Goal: Connect with others: Connect with others

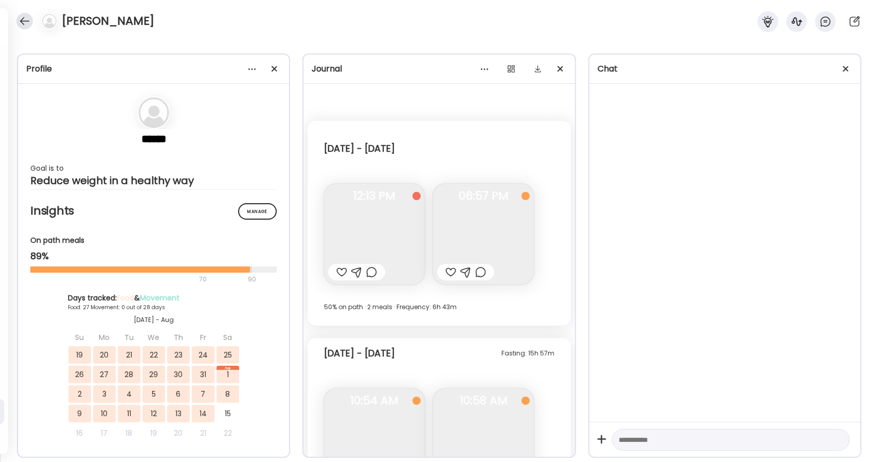
scroll to position [7204, 0]
click at [21, 23] on div at bounding box center [24, 21] width 16 height 16
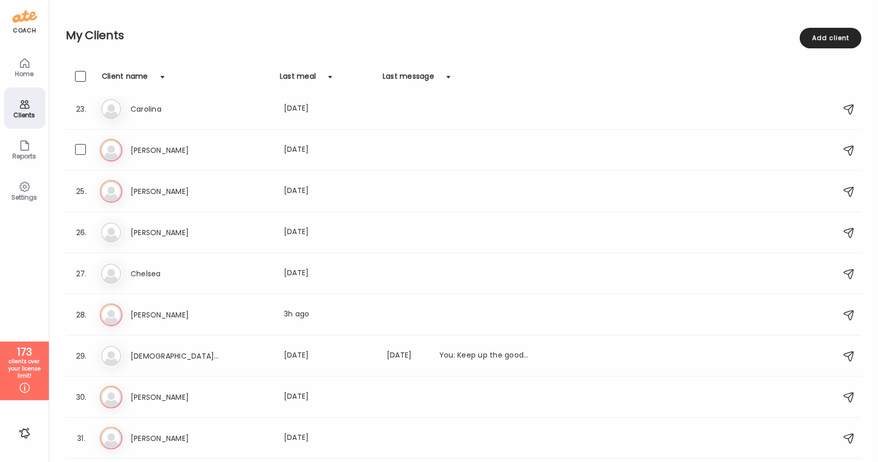
scroll to position [914, 0]
click at [148, 312] on h3 "[PERSON_NAME]" at bounding box center [176, 314] width 91 height 12
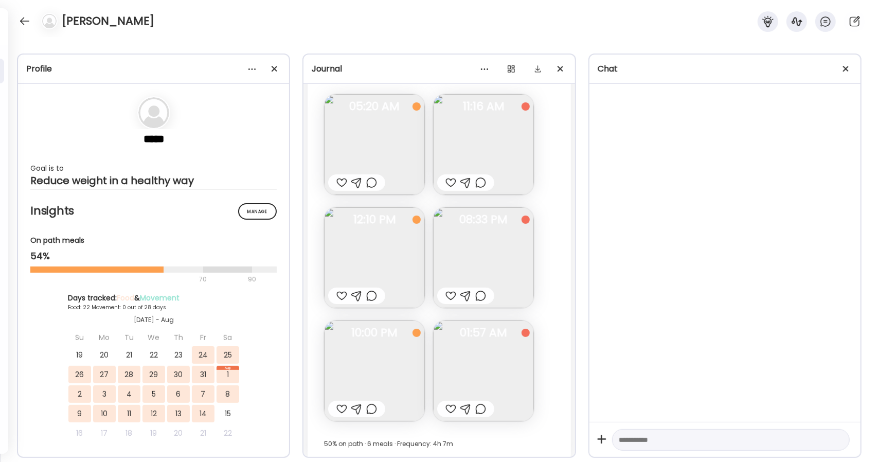
scroll to position [9804, 0]
click at [847, 68] on div at bounding box center [846, 69] width 21 height 21
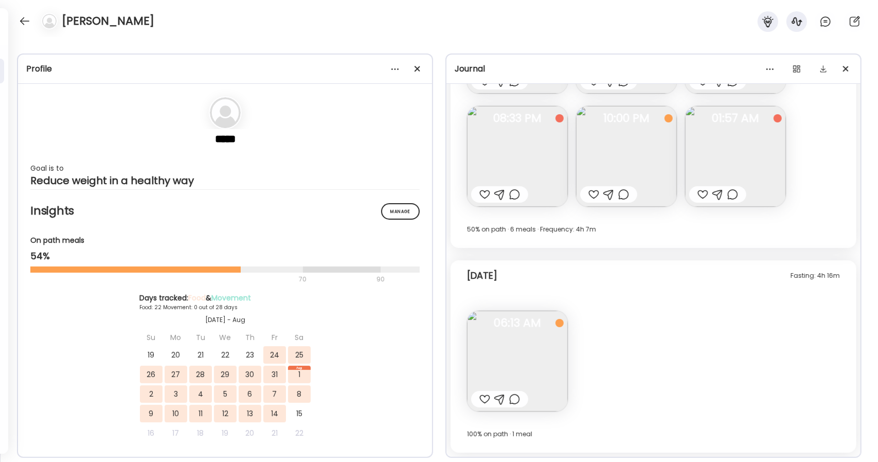
scroll to position [7654, 0]
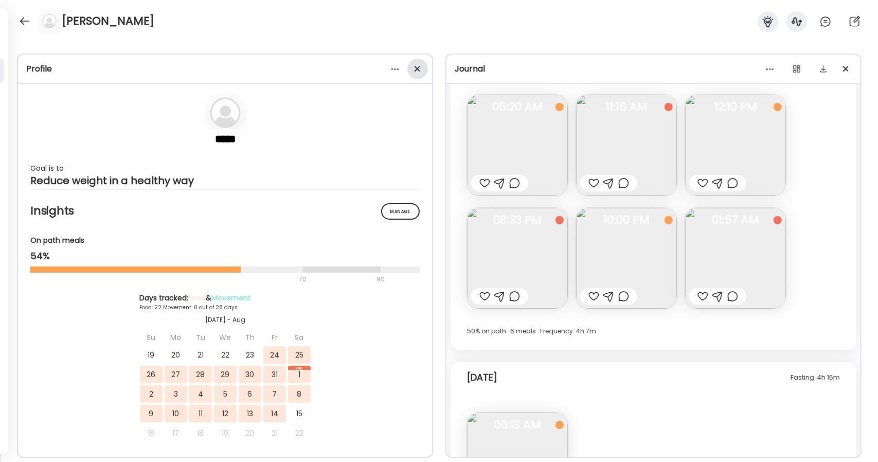
click at [417, 68] on span at bounding box center [417, 69] width 6 height 6
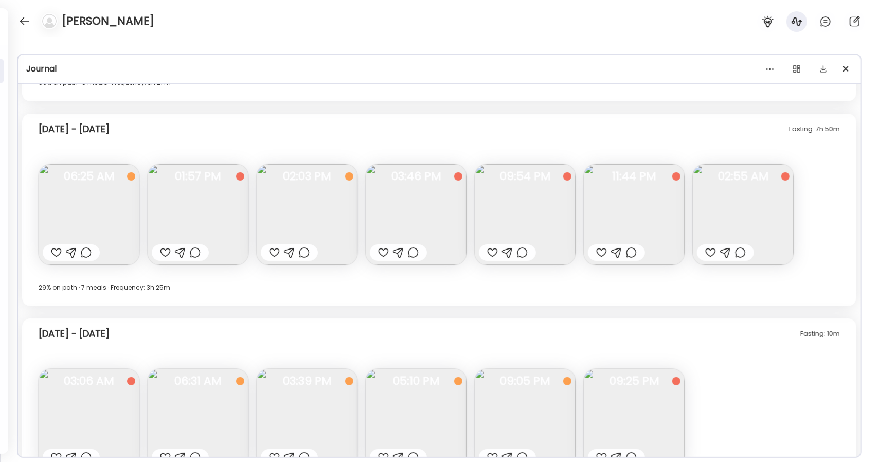
scroll to position [3238, 0]
click at [219, 214] on img at bounding box center [198, 215] width 101 height 101
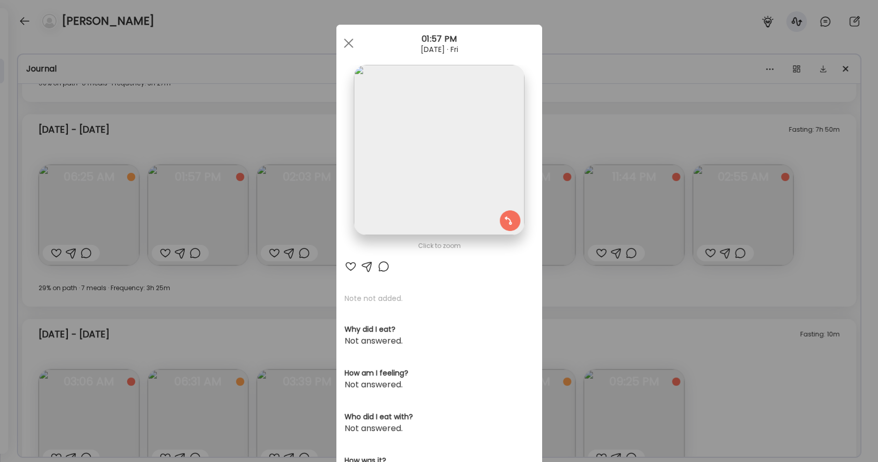
click at [469, 153] on img at bounding box center [439, 150] width 170 height 170
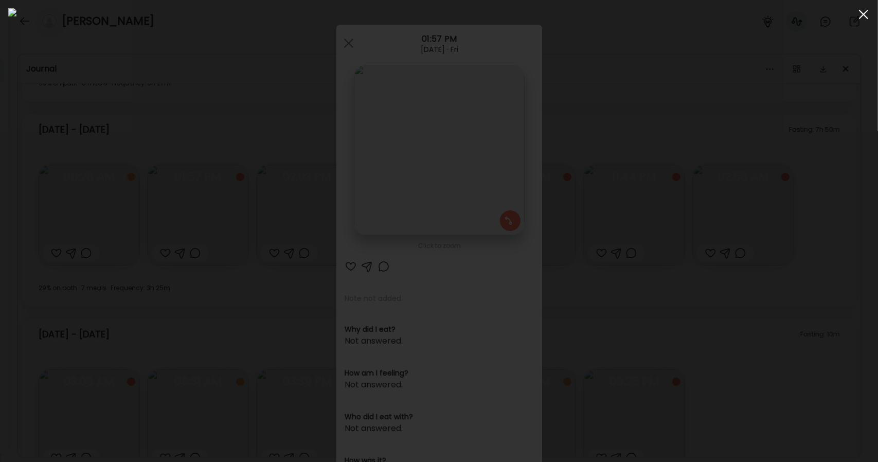
click at [856, 17] on div at bounding box center [863, 14] width 21 height 21
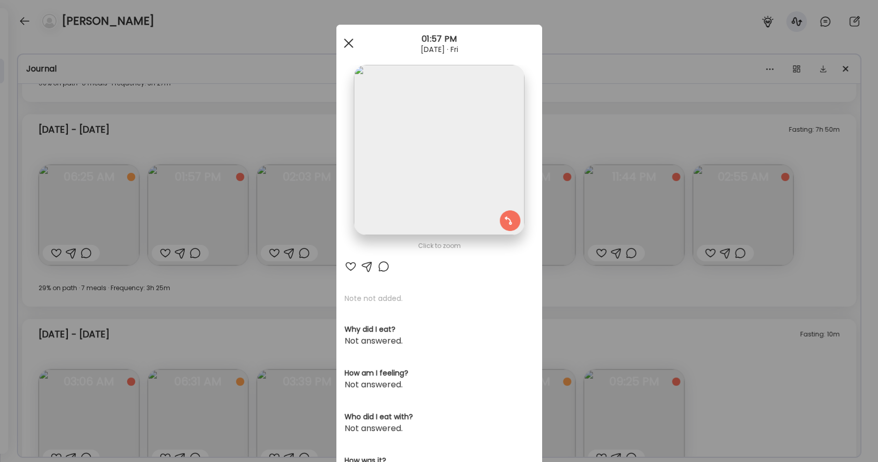
click at [340, 41] on div at bounding box center [348, 43] width 21 height 21
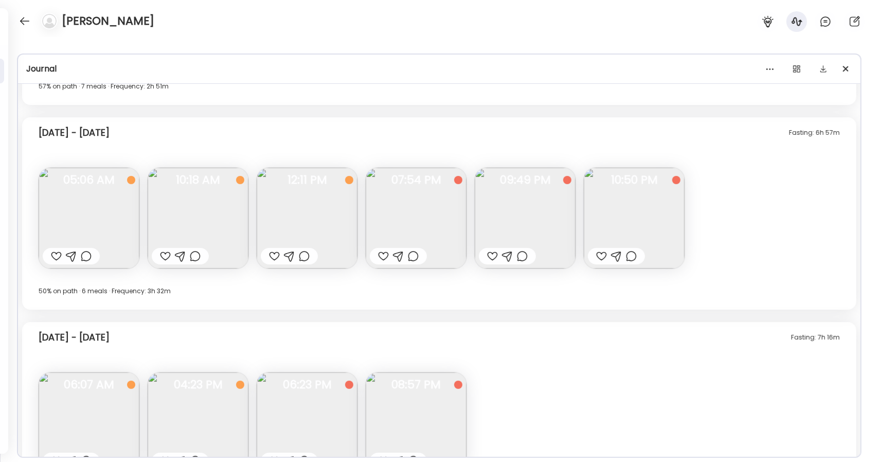
scroll to position [4114, 0]
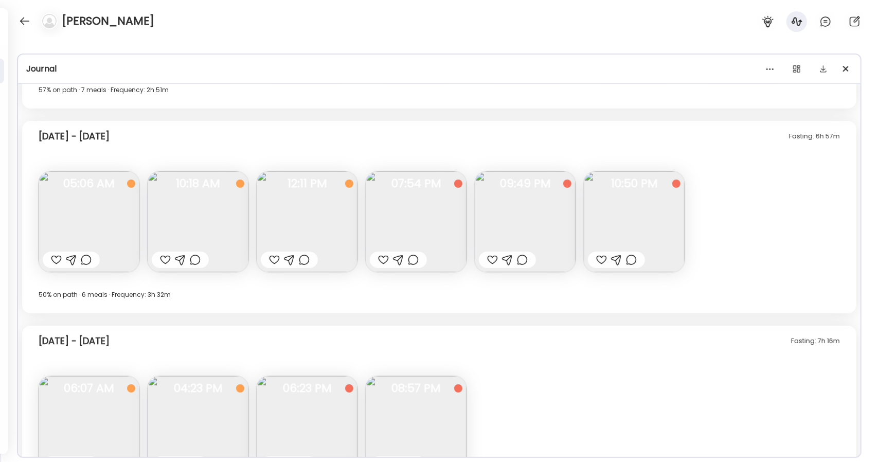
click at [427, 205] on img at bounding box center [416, 221] width 101 height 101
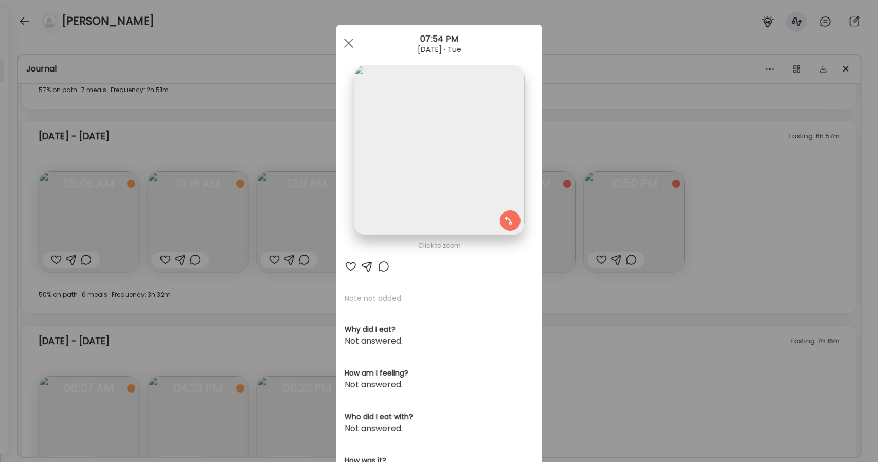
click at [412, 149] on img at bounding box center [439, 150] width 170 height 170
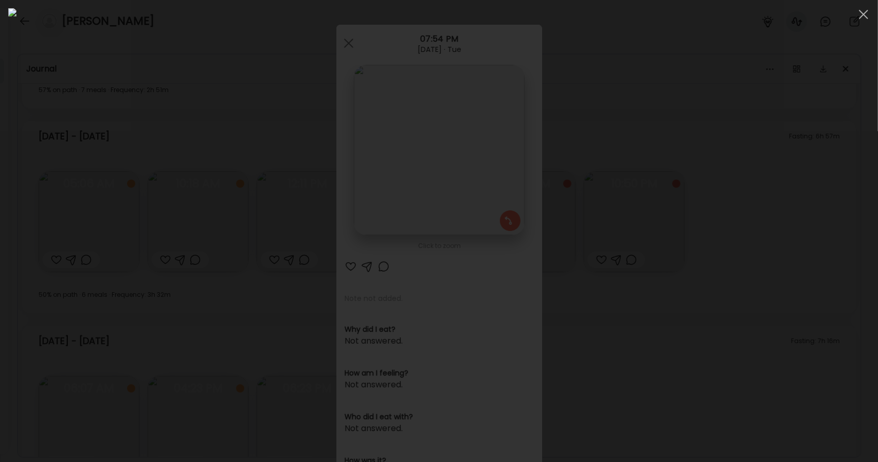
click at [709, 195] on div at bounding box center [438, 230] width 861 height 445
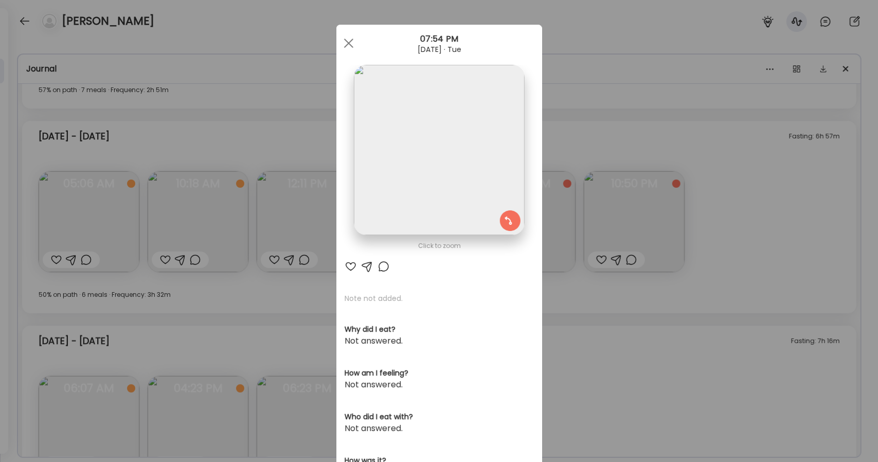
click at [469, 162] on img at bounding box center [439, 150] width 170 height 170
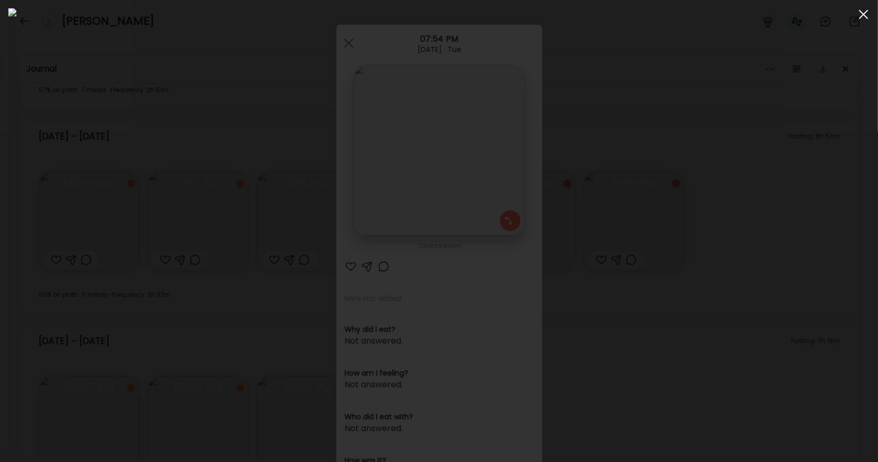
click at [861, 21] on div at bounding box center [863, 14] width 21 height 21
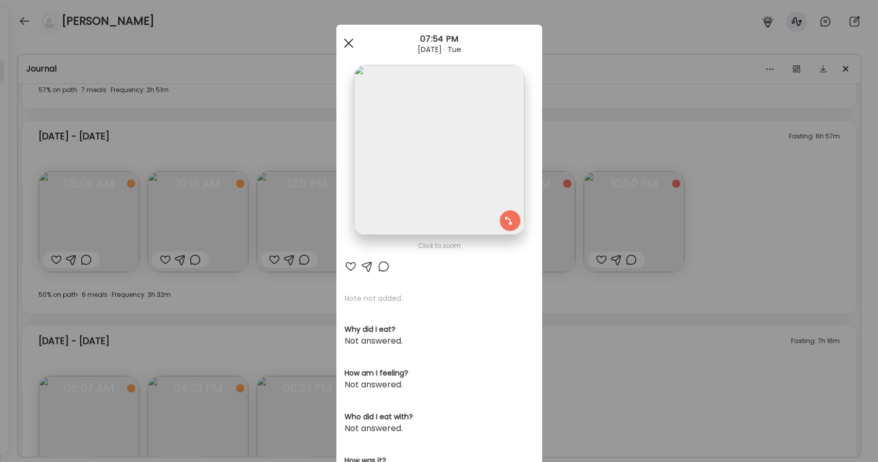
click at [349, 44] on div at bounding box center [348, 43] width 21 height 21
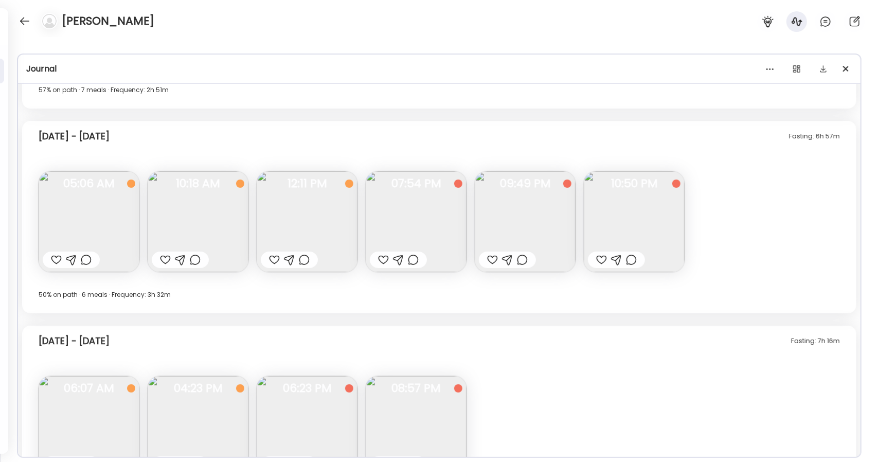
click at [200, 229] on img at bounding box center [198, 221] width 101 height 101
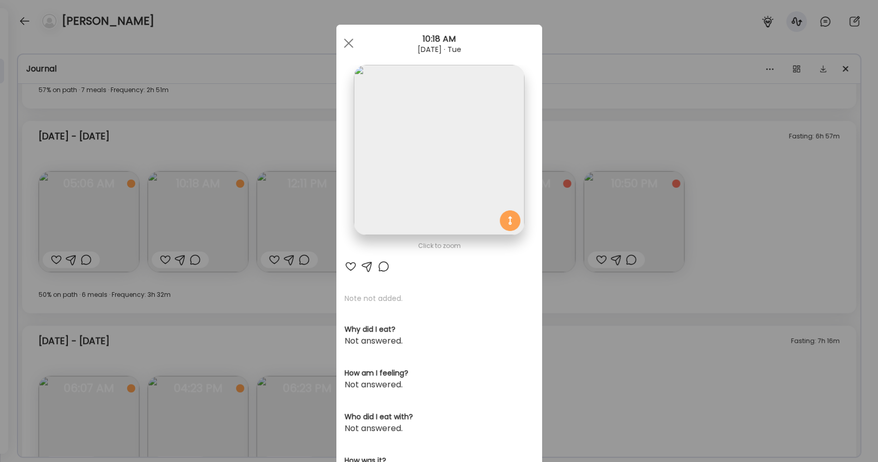
click at [393, 167] on img at bounding box center [439, 150] width 170 height 170
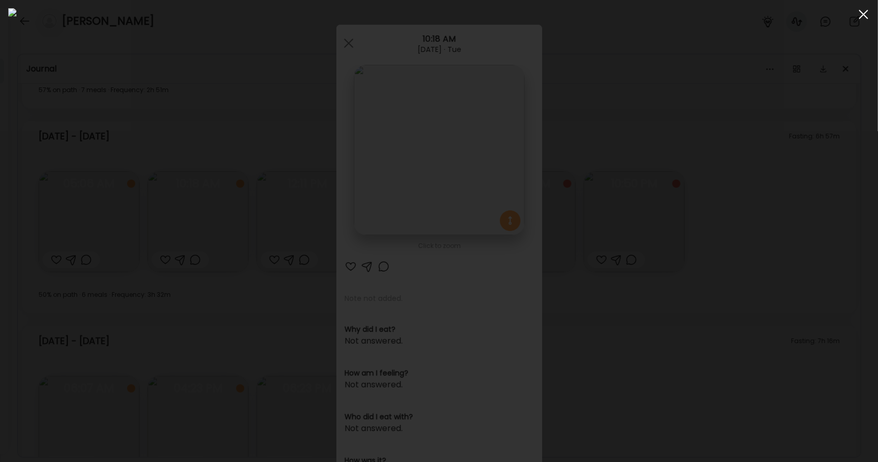
click at [864, 15] on span at bounding box center [863, 14] width 9 height 9
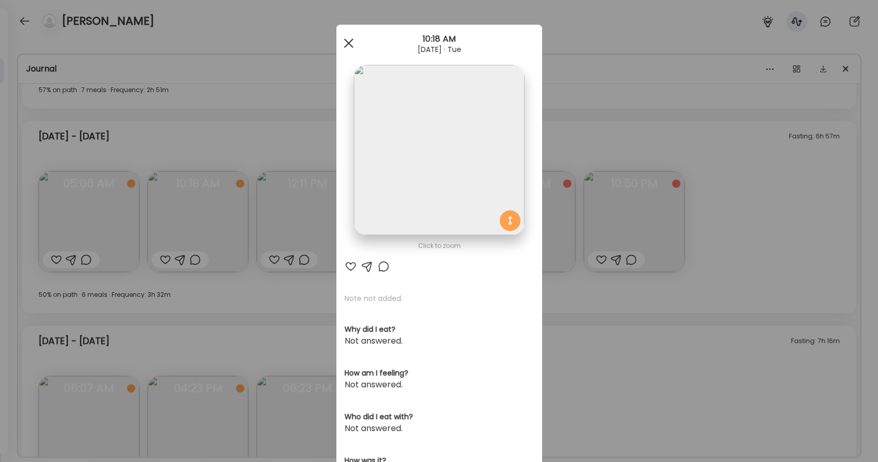
click at [349, 43] on div at bounding box center [348, 43] width 21 height 21
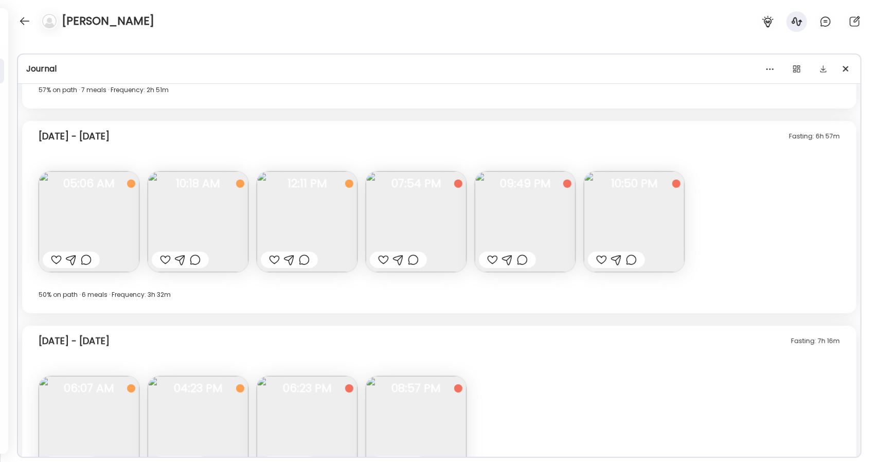
click at [299, 234] on img at bounding box center [307, 221] width 101 height 101
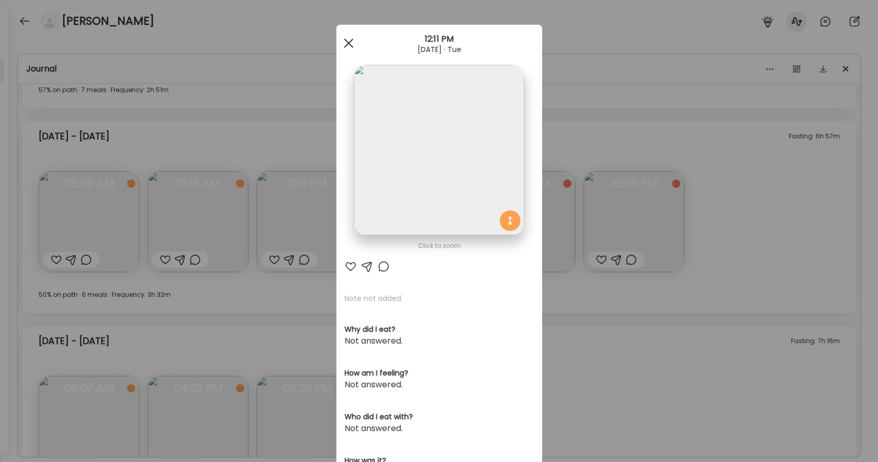
click at [348, 42] on div at bounding box center [348, 43] width 21 height 21
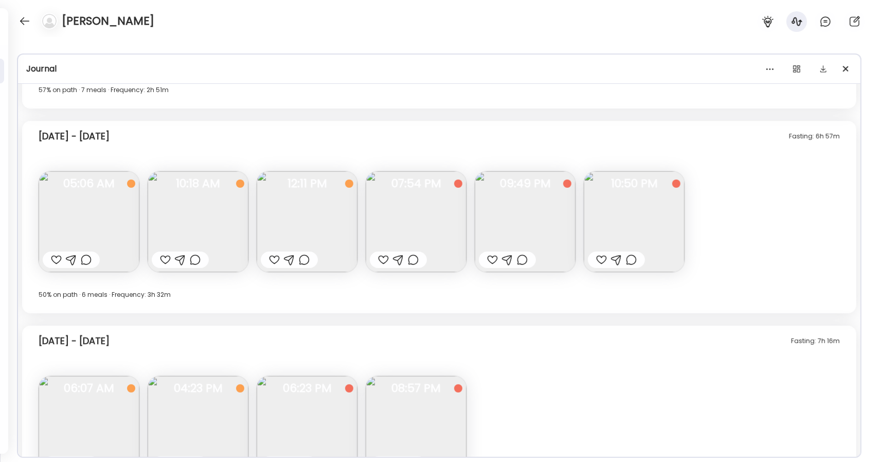
click at [426, 232] on img at bounding box center [416, 221] width 101 height 101
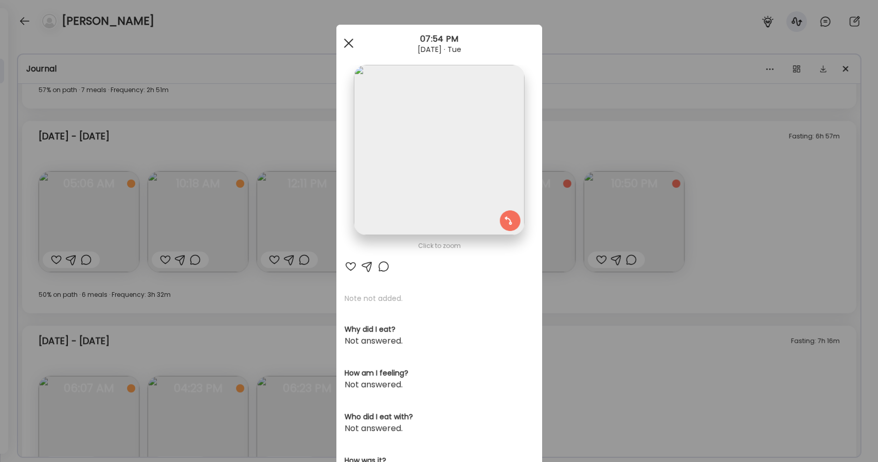
click at [342, 38] on div at bounding box center [348, 43] width 21 height 21
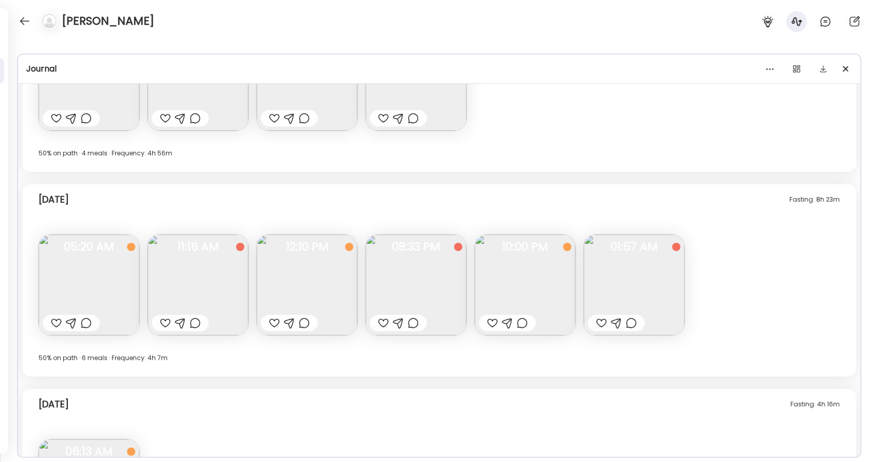
scroll to position [4464, 0]
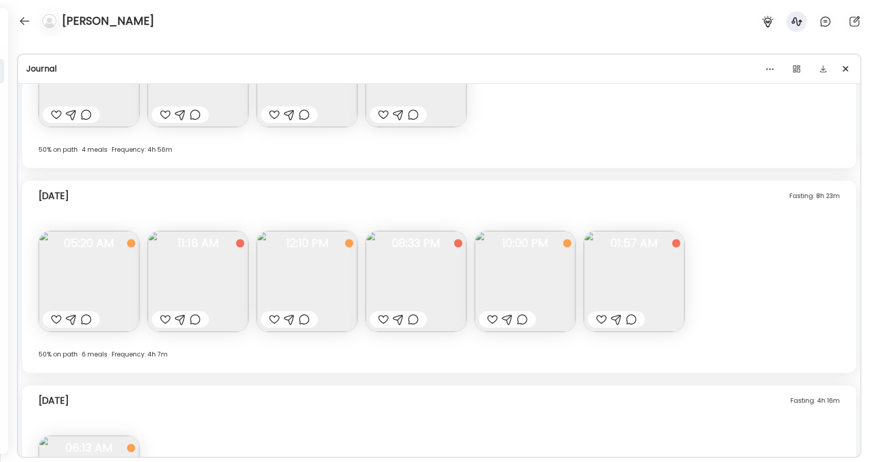
click at [306, 303] on img at bounding box center [307, 281] width 101 height 101
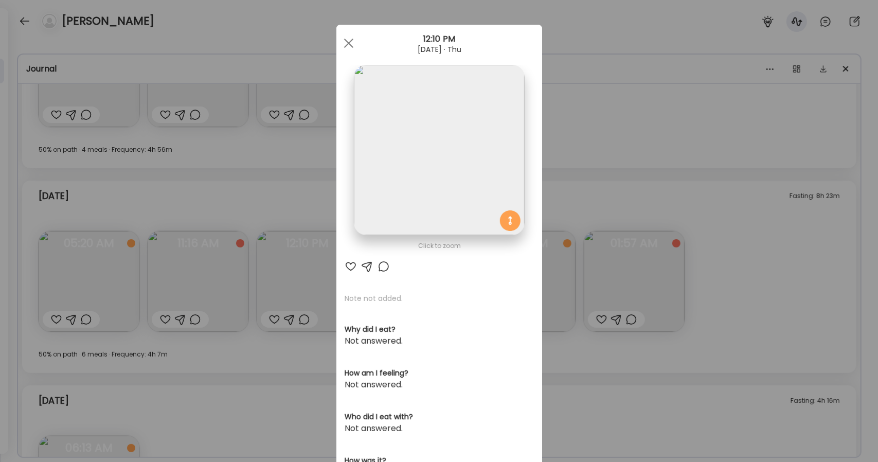
click at [411, 193] on img at bounding box center [439, 150] width 170 height 170
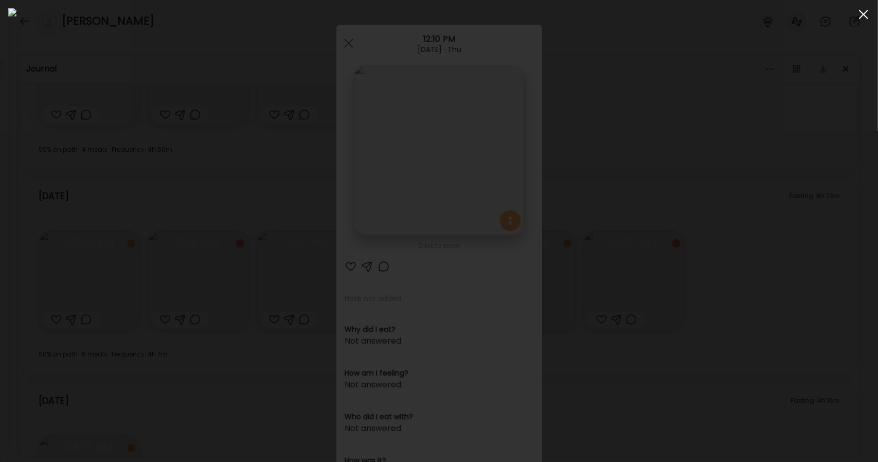
click at [862, 13] on span at bounding box center [863, 14] width 9 height 9
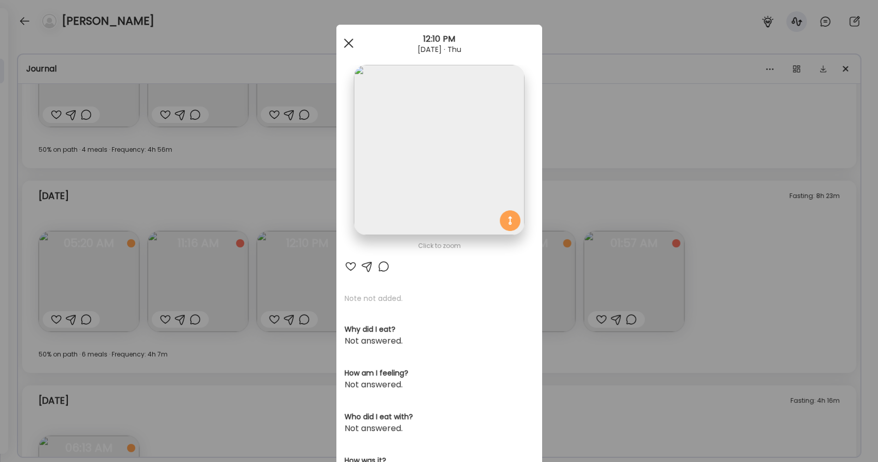
click at [344, 43] on span at bounding box center [348, 43] width 9 height 9
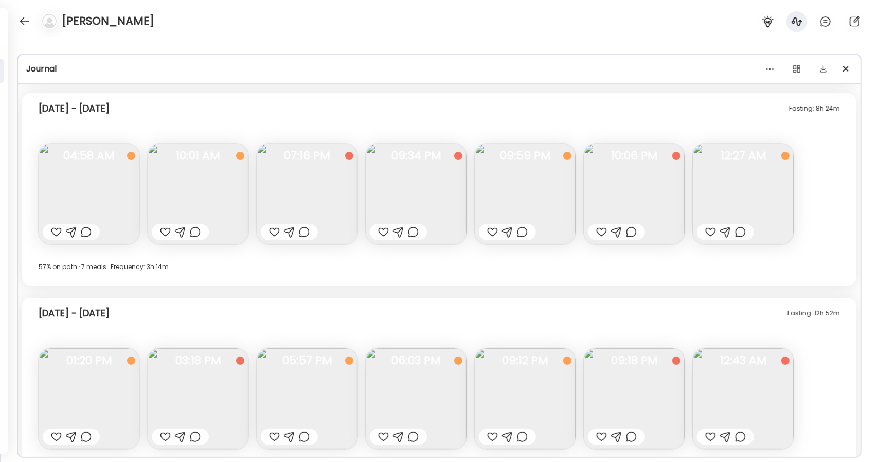
scroll to position [1331, 0]
